Goal: Find specific page/section: Find specific page/section

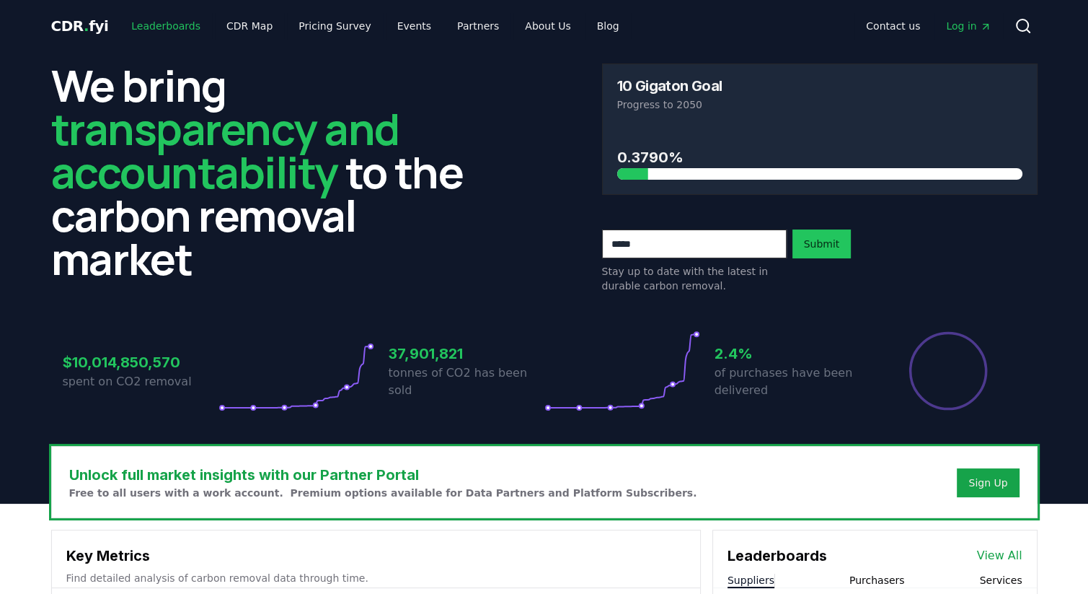
click at [179, 24] on link "Leaderboards" at bounding box center [166, 26] width 92 height 26
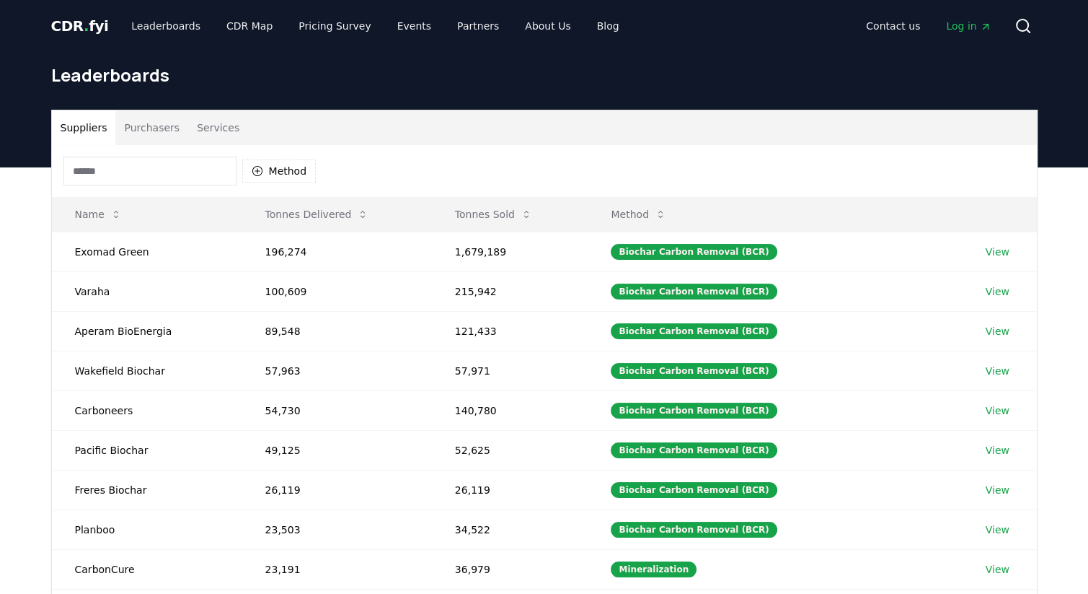
click at [129, 122] on button "Purchasers" at bounding box center [151, 127] width 73 height 35
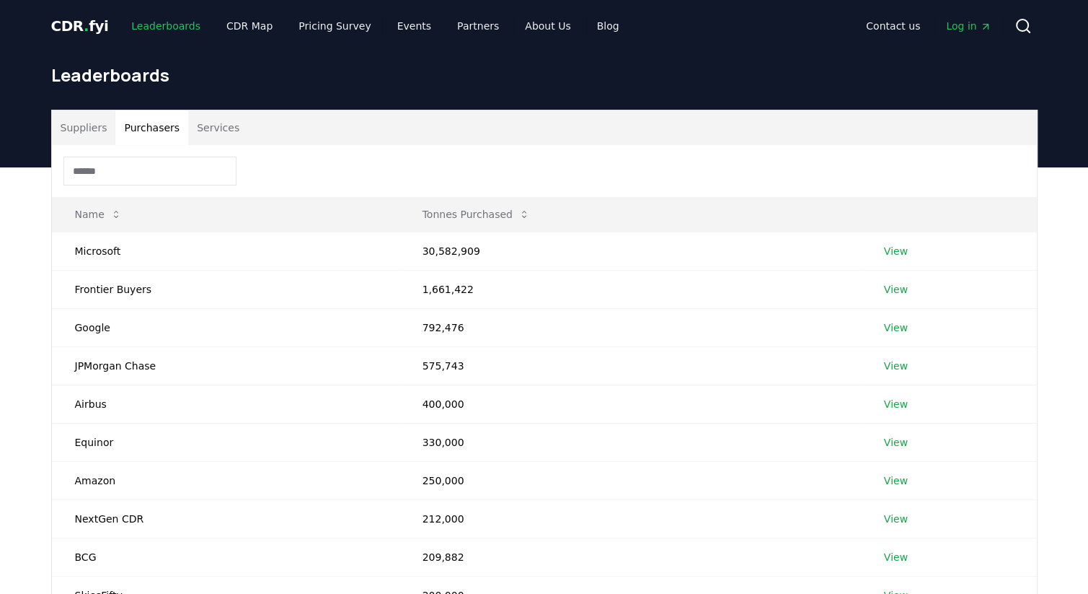
click at [168, 30] on link "Leaderboards" at bounding box center [166, 26] width 92 height 26
click at [97, 27] on span "CDR . fyi" at bounding box center [80, 25] width 58 height 17
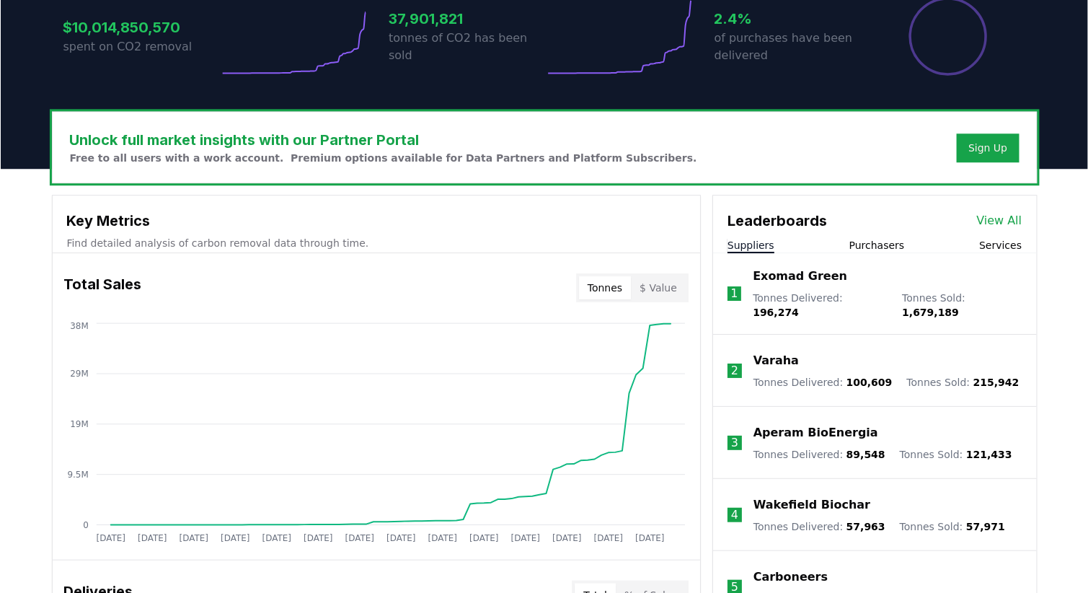
scroll to position [361, 0]
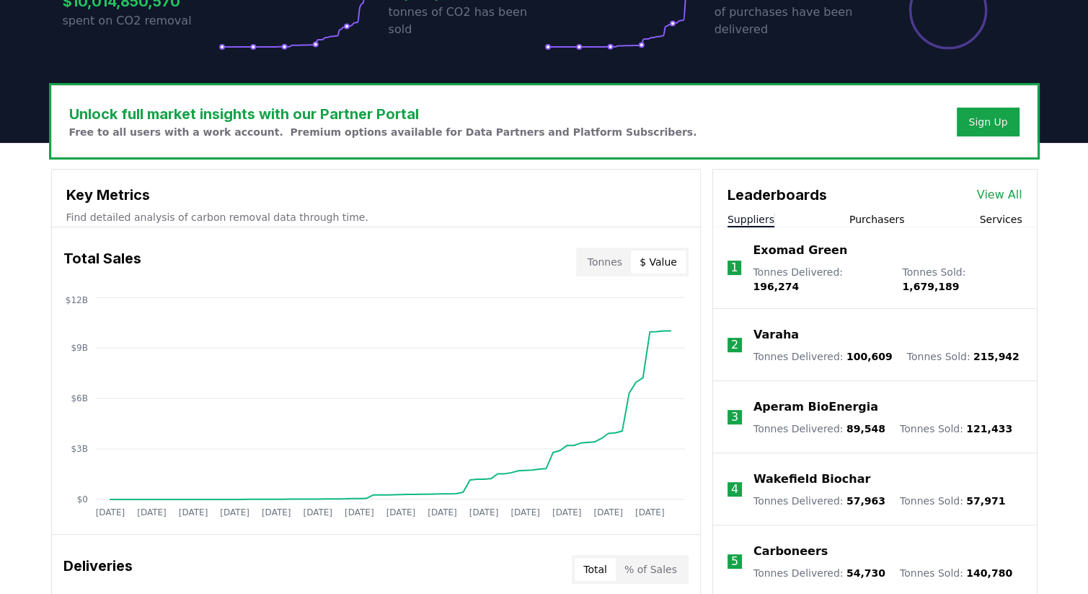
click at [678, 260] on button "$ Value" at bounding box center [658, 261] width 55 height 23
